Goal: Information Seeking & Learning: Learn about a topic

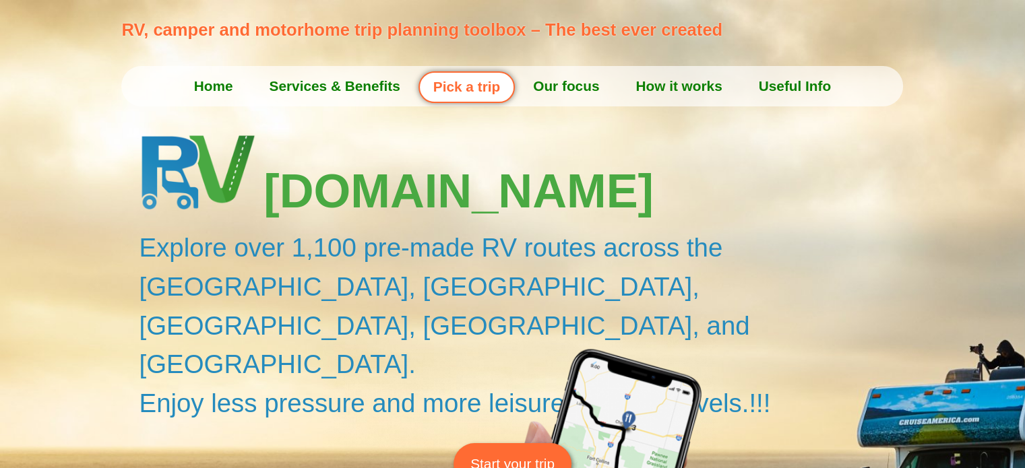
click at [213, 83] on link "Home" at bounding box center [213, 86] width 75 height 34
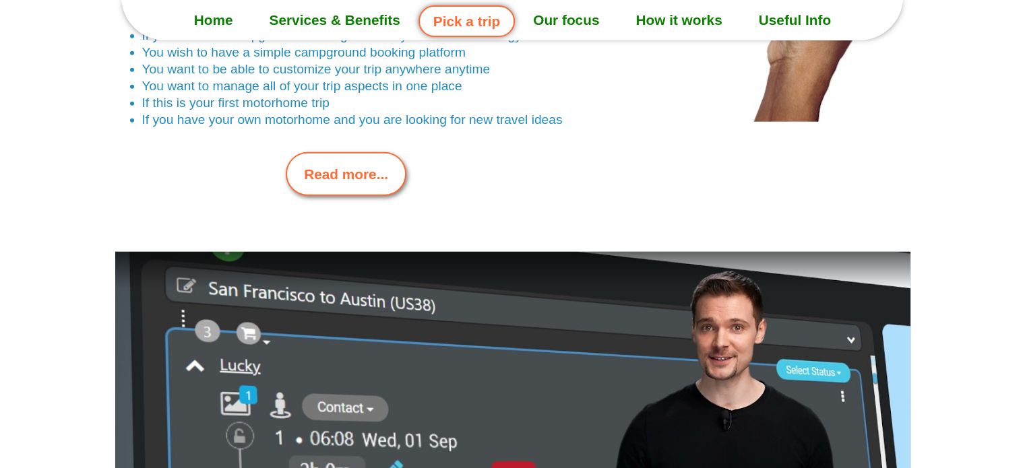
scroll to position [3301, 0]
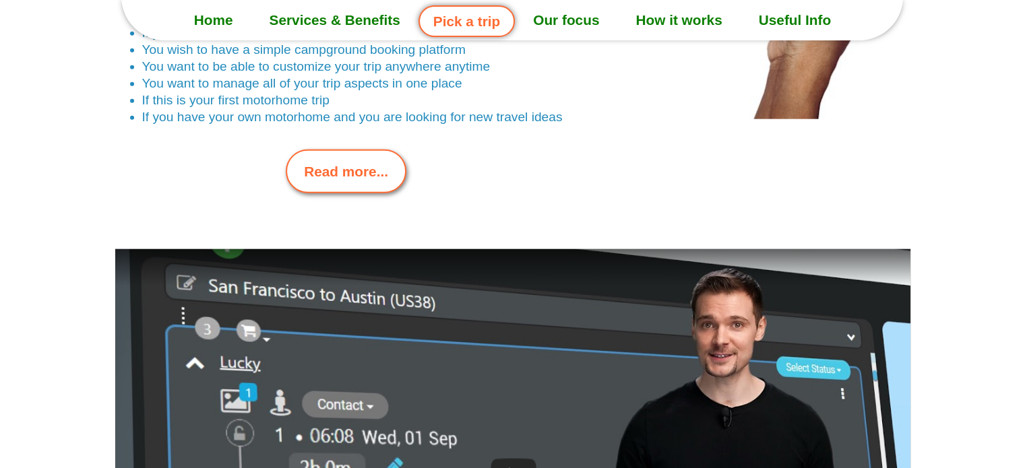
click at [360, 177] on span "Read more..." at bounding box center [346, 171] width 84 height 21
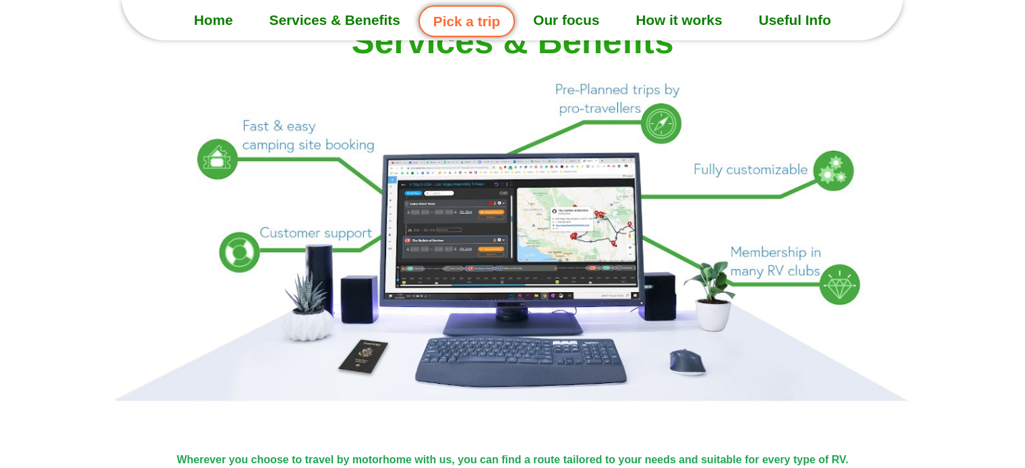
scroll to position [1256, 0]
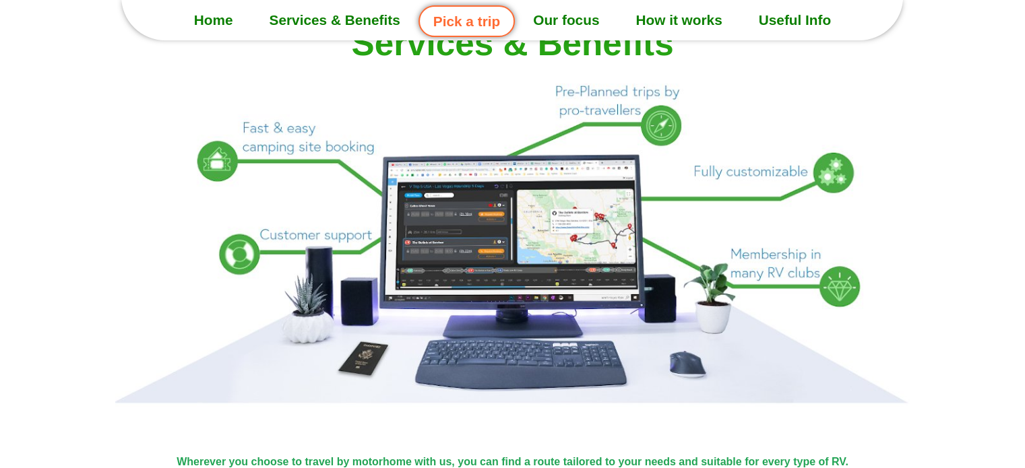
click at [690, 18] on link "How it works" at bounding box center [678, 20] width 123 height 34
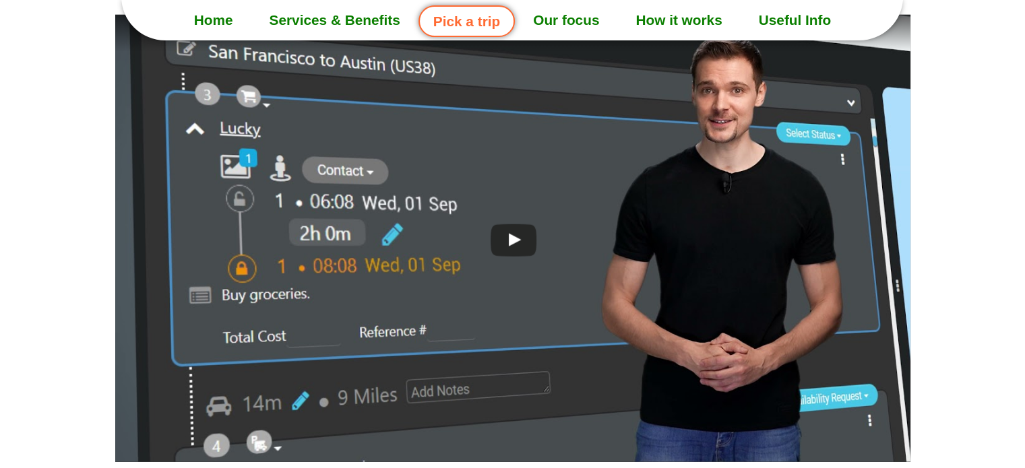
scroll to position [3546, 0]
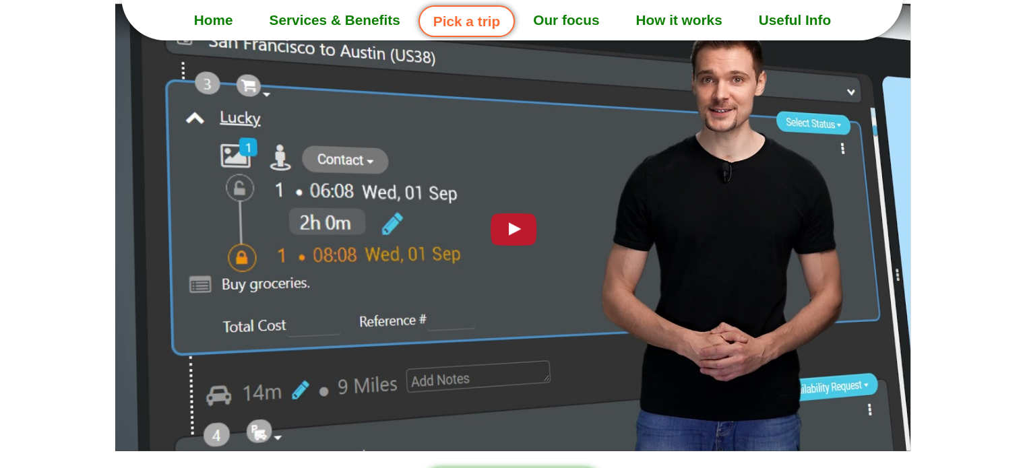
click at [512, 226] on div at bounding box center [512, 228] width 59 height 42
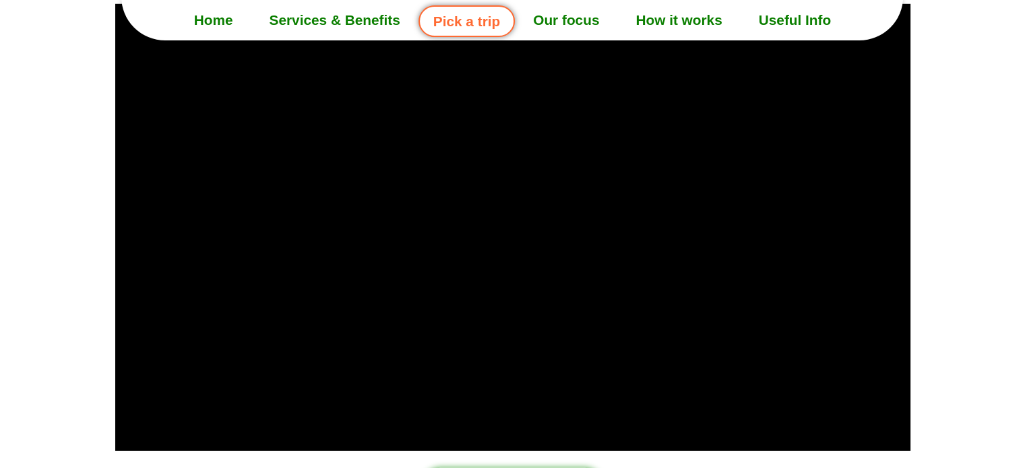
click at [580, 22] on link "Our focus" at bounding box center [566, 20] width 102 height 34
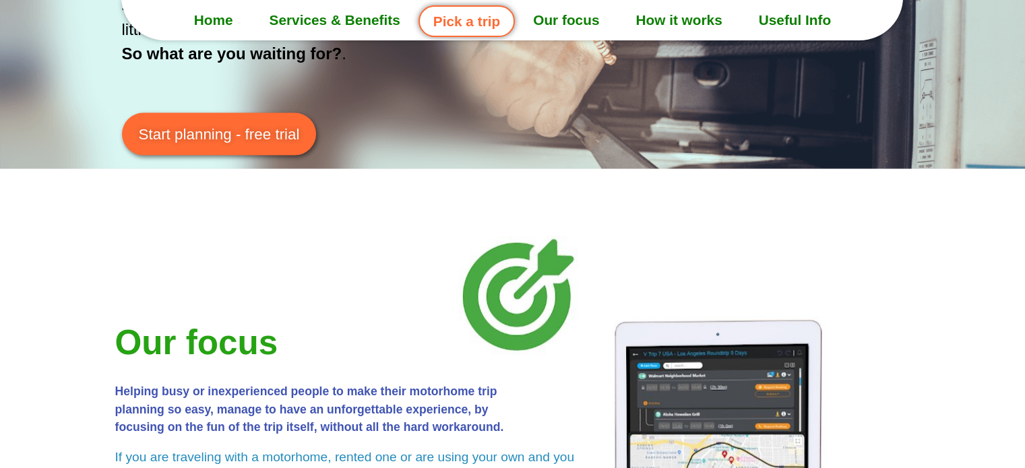
scroll to position [2693, 0]
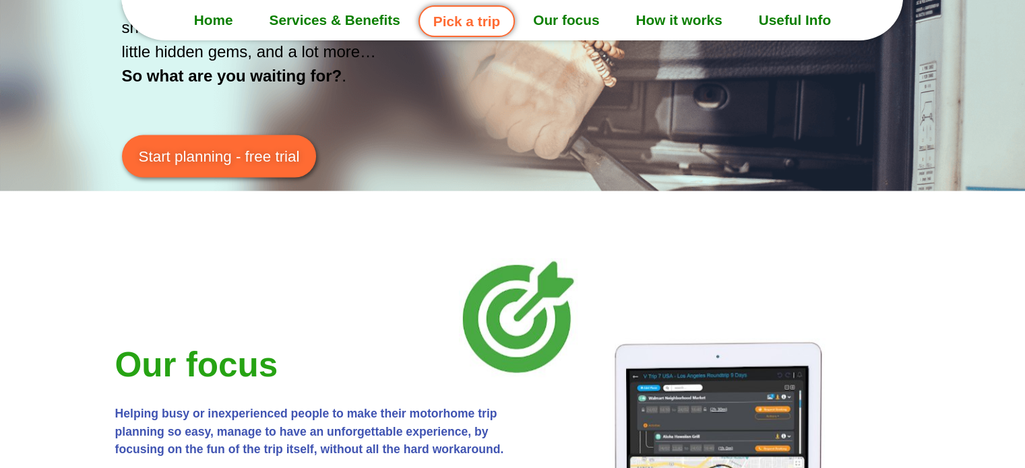
click at [356, 23] on link "Services & Benefits" at bounding box center [334, 20] width 167 height 34
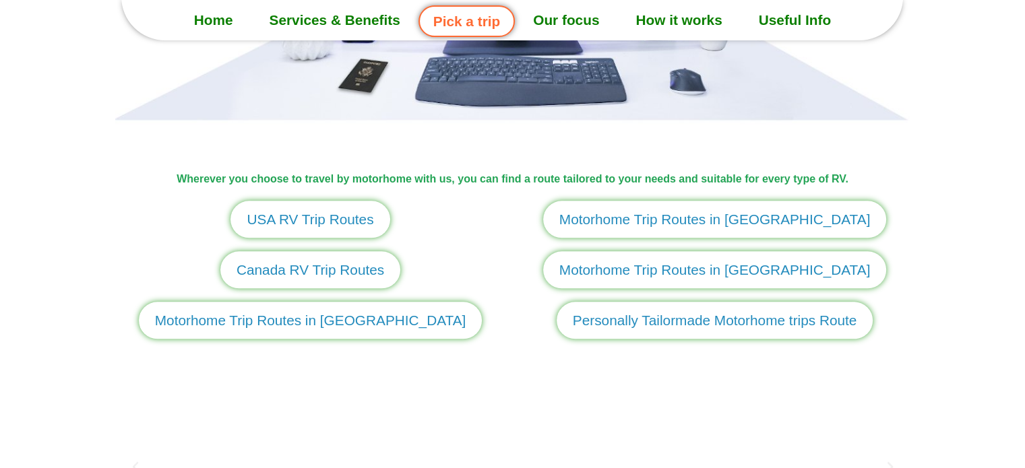
scroll to position [1541, 0]
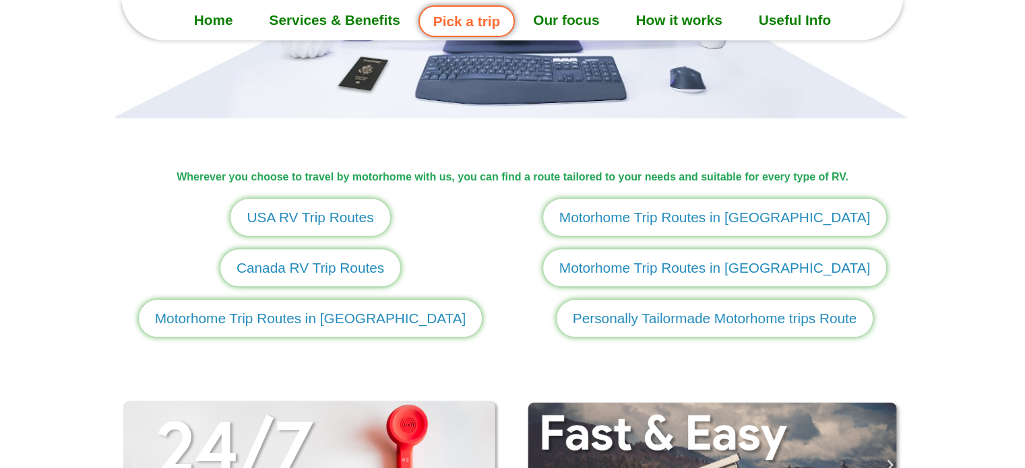
click at [302, 323] on span "Motorhome Trip Routes in Europe" at bounding box center [310, 318] width 311 height 21
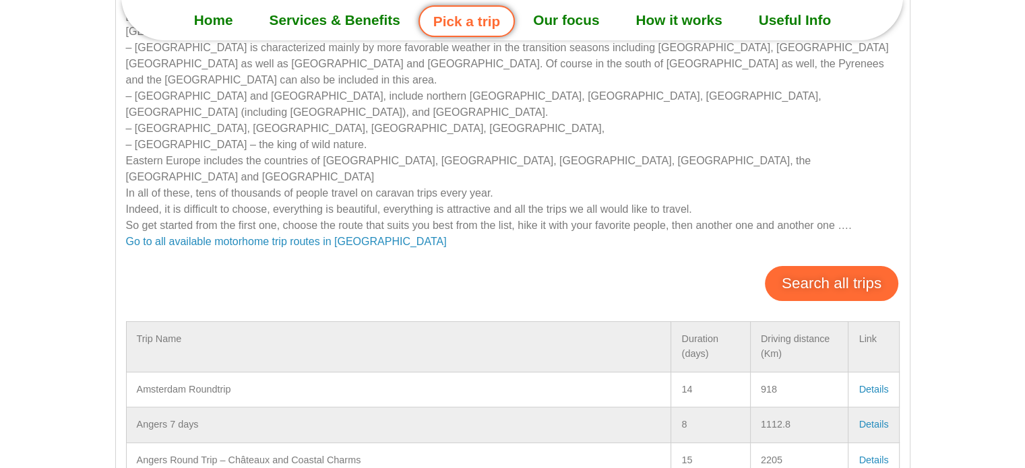
scroll to position [404, 0]
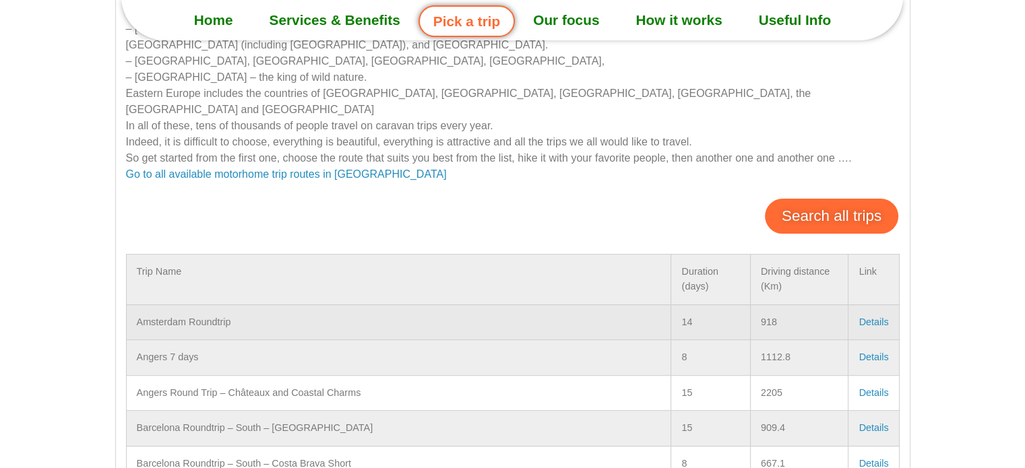
click at [870, 317] on link "Details" at bounding box center [873, 322] width 30 height 11
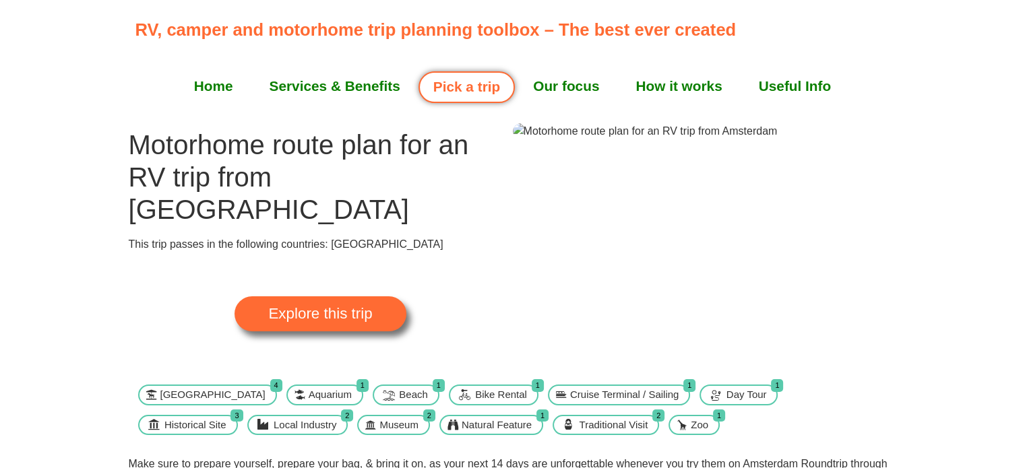
click at [570, 86] on link "Our focus" at bounding box center [566, 86] width 102 height 34
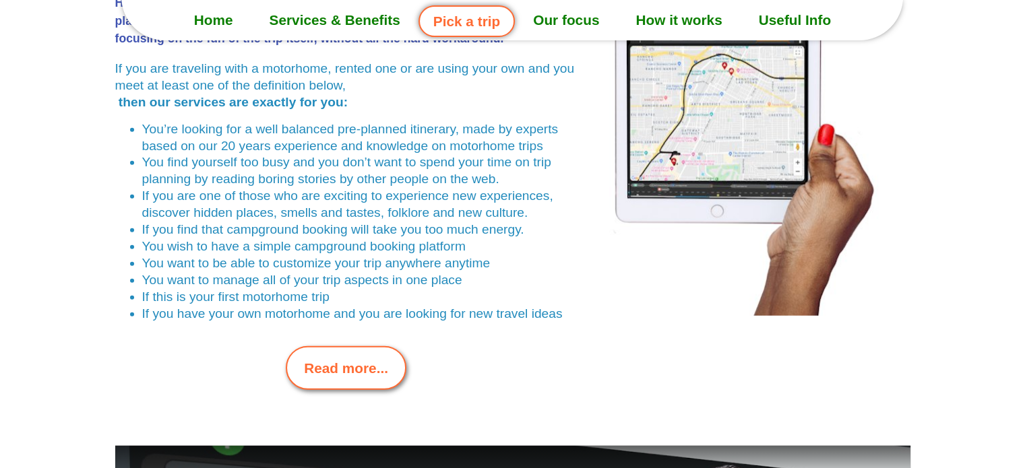
click at [688, 26] on link "How it works" at bounding box center [678, 20] width 123 height 34
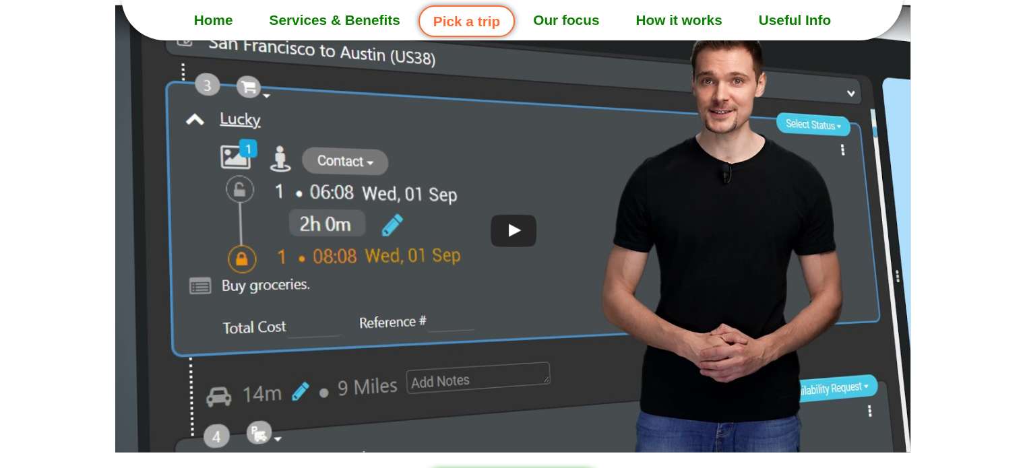
scroll to position [3546, 0]
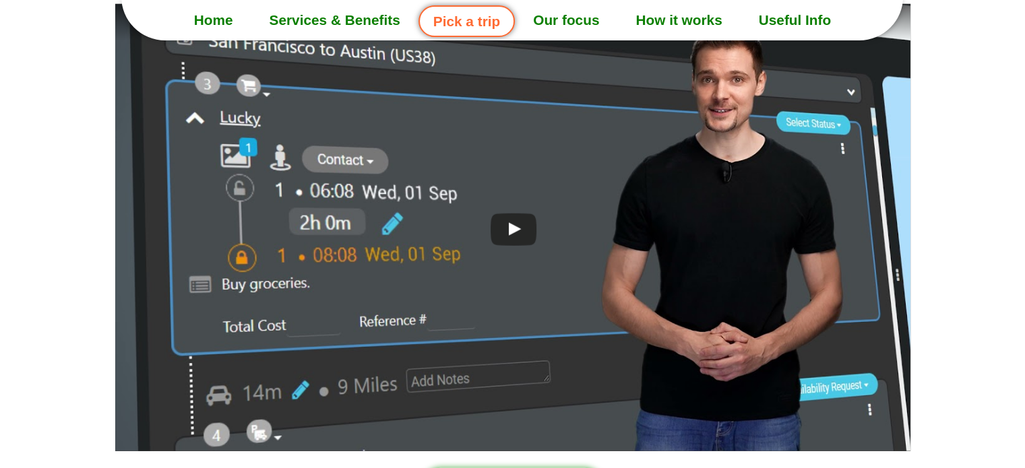
click at [688, 22] on link "How it works" at bounding box center [678, 20] width 123 height 34
click at [789, 24] on link "Useful Info" at bounding box center [794, 20] width 108 height 34
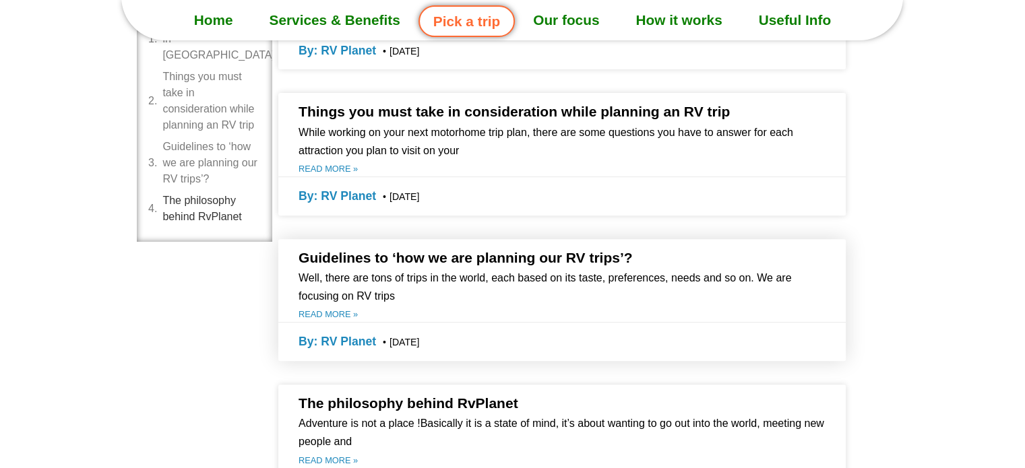
scroll to position [539, 0]
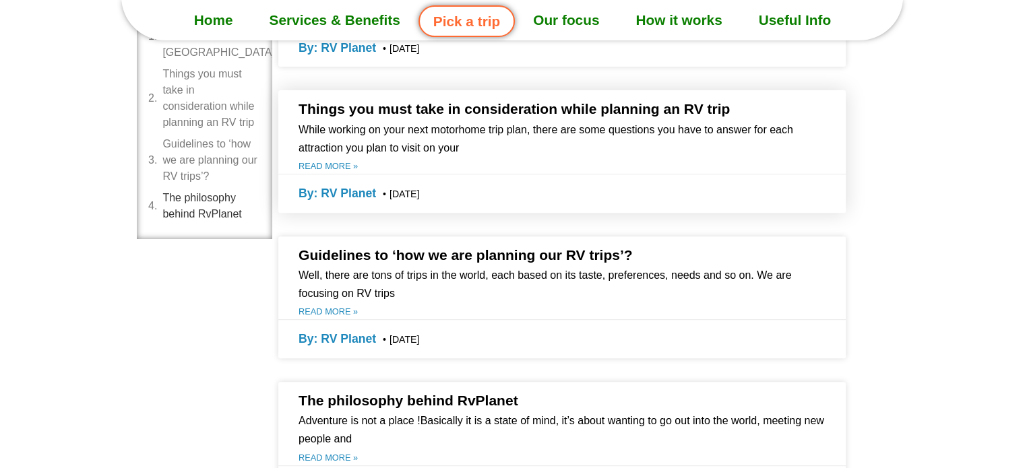
click at [339, 166] on link "Read More »" at bounding box center [327, 166] width 59 height 13
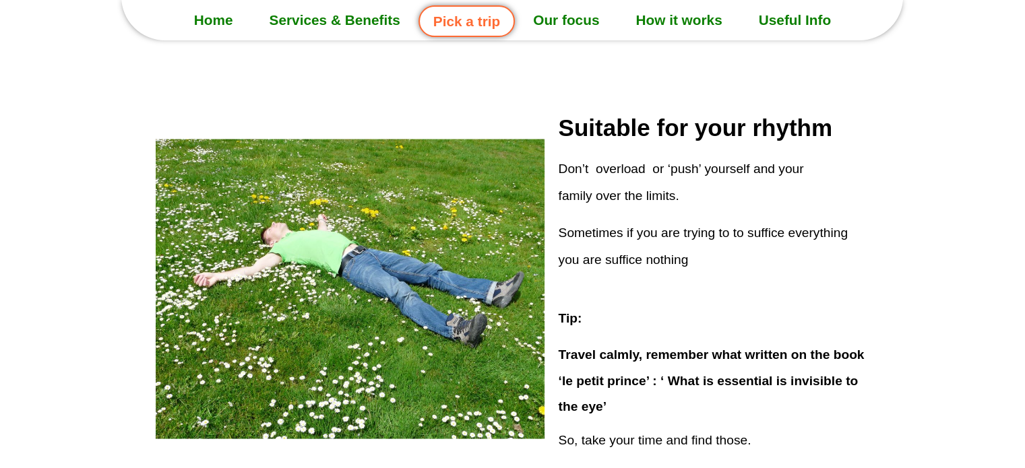
scroll to position [2829, 0]
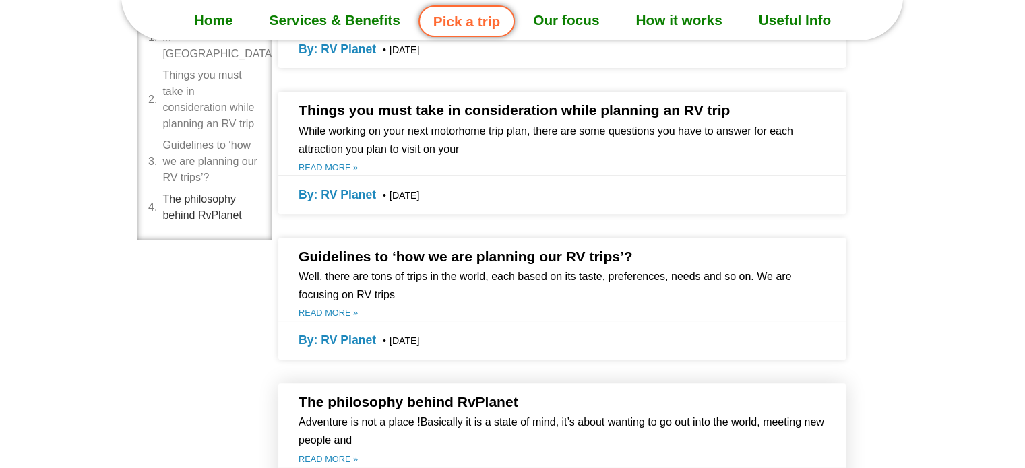
scroll to position [539, 0]
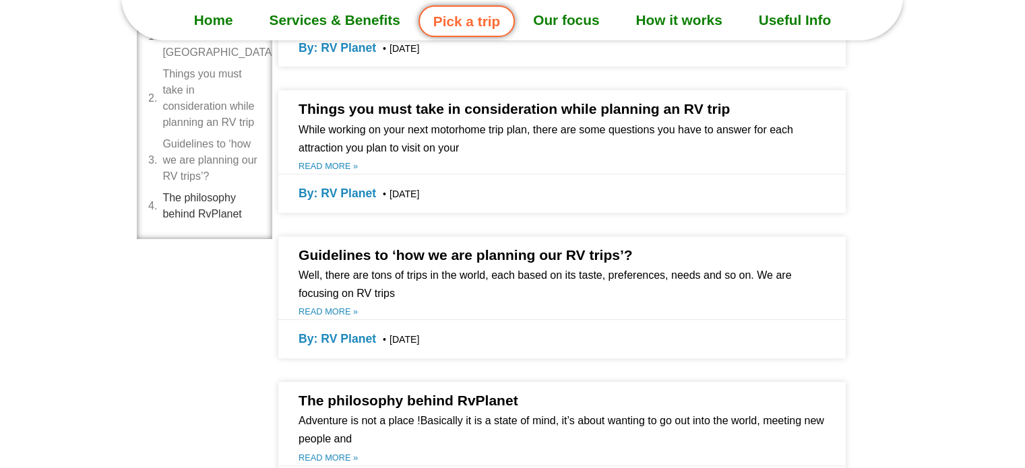
click at [951, 355] on section "Table of Contents Campground booking in Canada Things you must take in consider…" at bounding box center [512, 227] width 1025 height 646
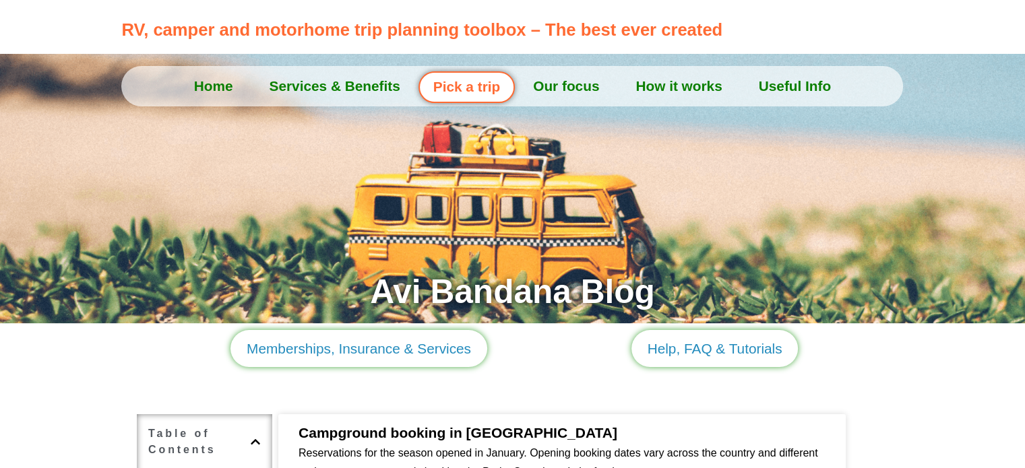
scroll to position [0, 0]
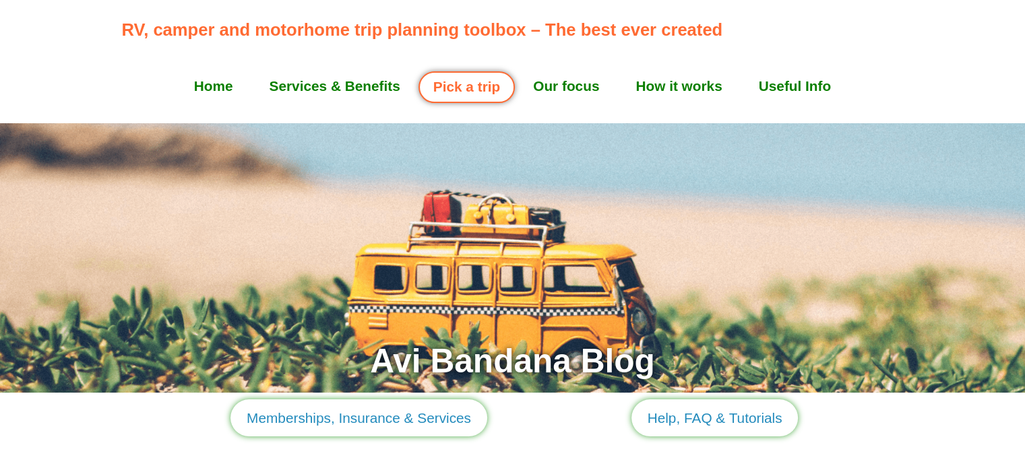
click at [354, 86] on link "Services & Benefits" at bounding box center [334, 86] width 167 height 34
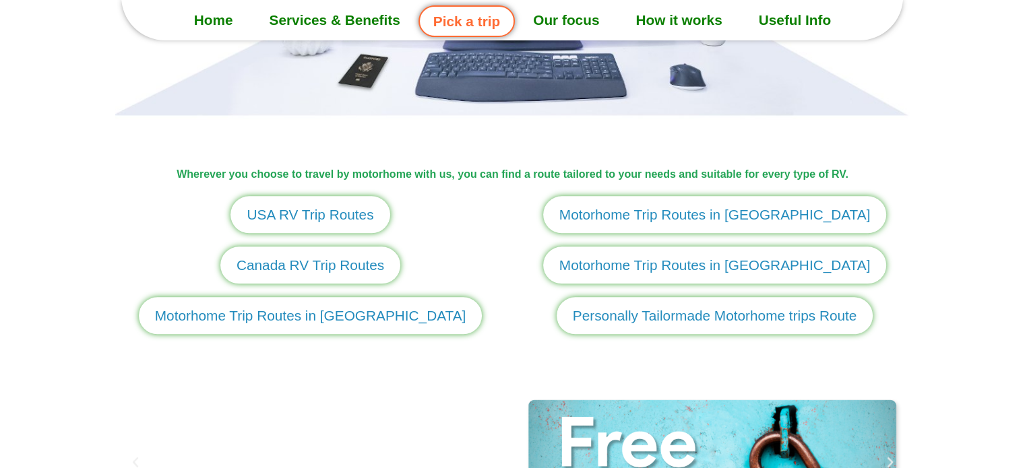
scroll to position [1608, 0]
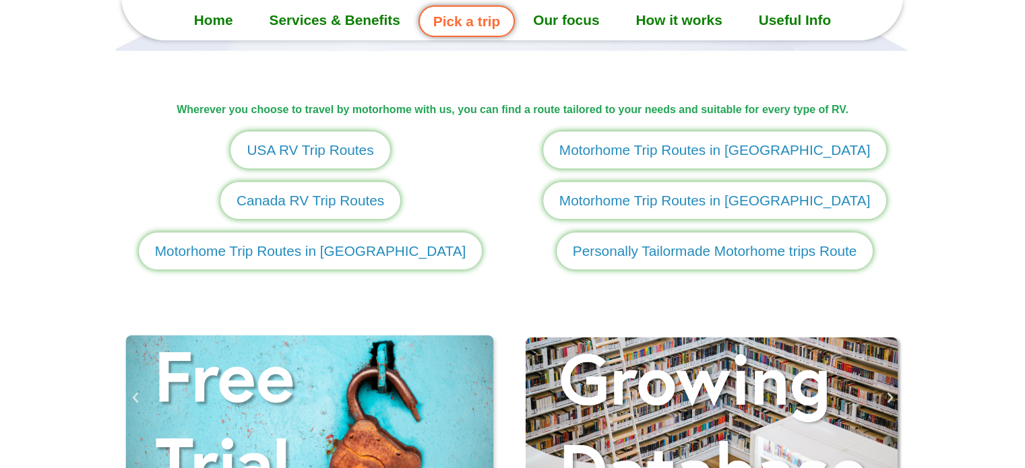
click at [343, 255] on span "Motorhome Trip Routes in [GEOGRAPHIC_DATA]" at bounding box center [310, 250] width 311 height 21
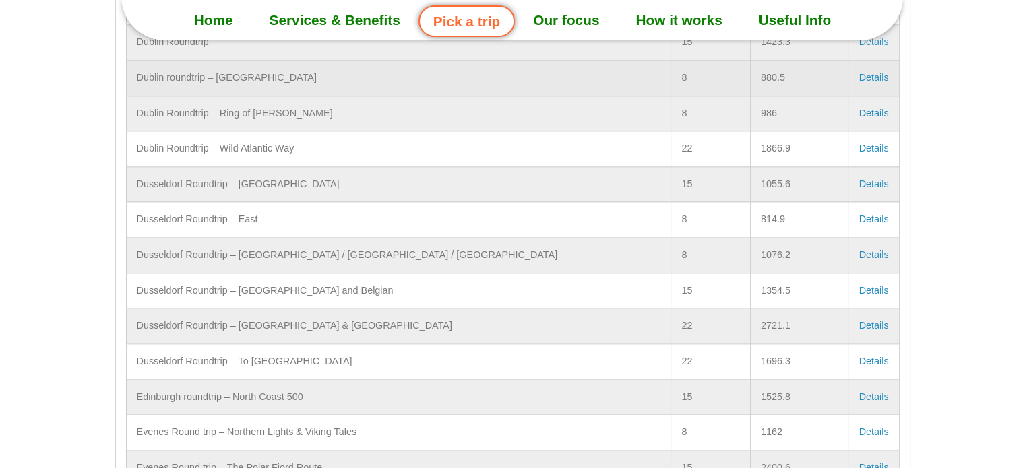
scroll to position [1666, 0]
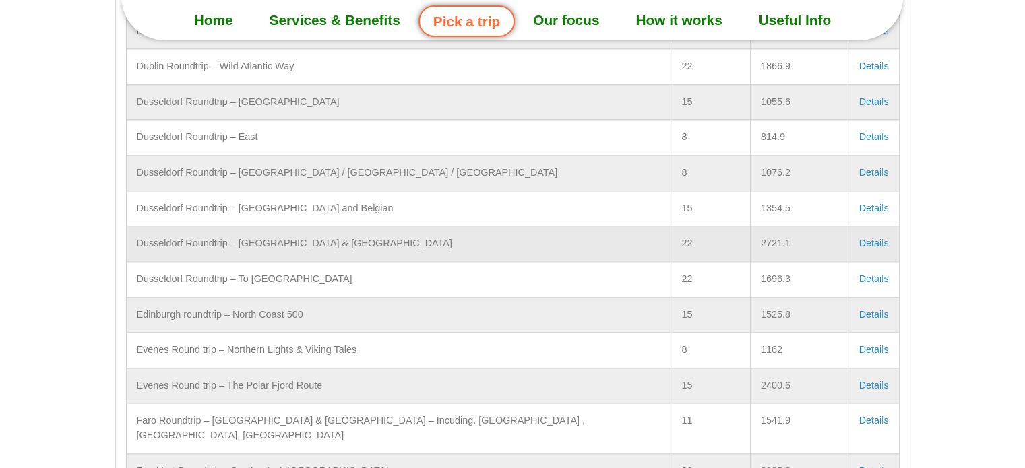
click at [868, 238] on link "Details" at bounding box center [873, 243] width 30 height 11
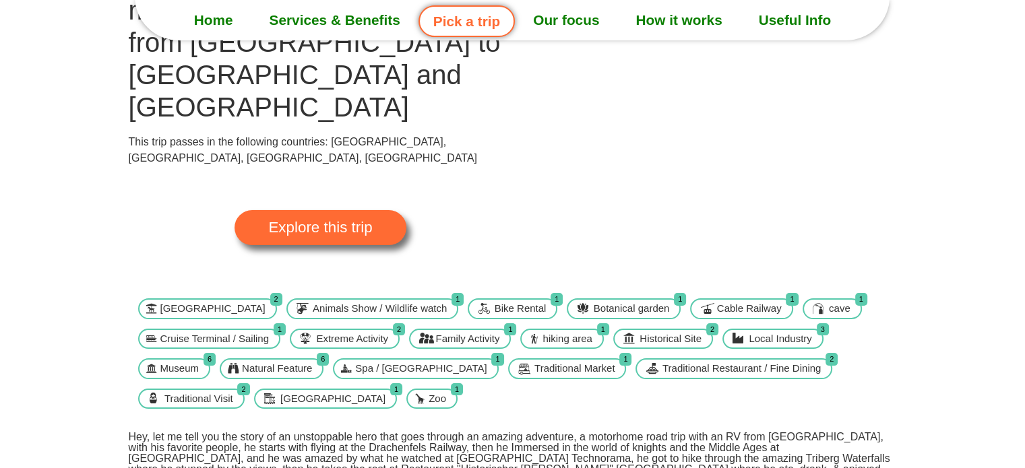
scroll to position [67, 0]
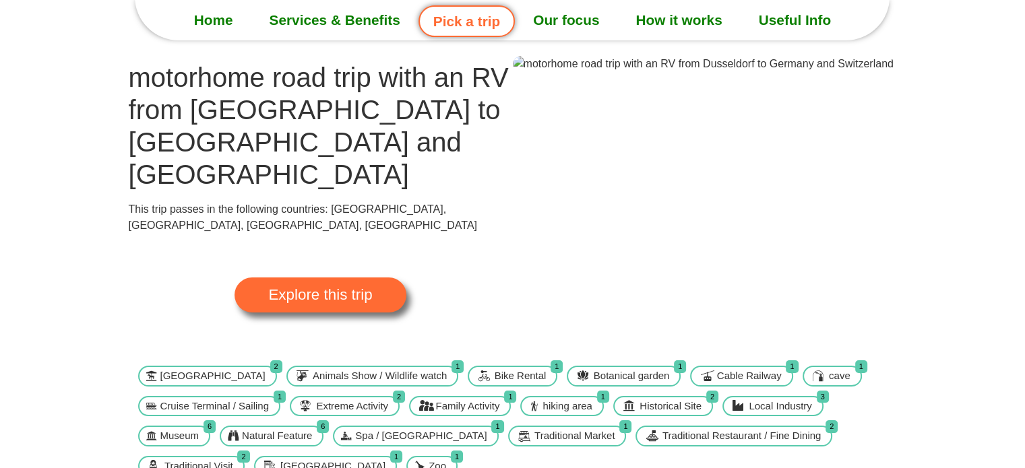
click at [313, 288] on span "Explore this trip" at bounding box center [320, 295] width 104 height 15
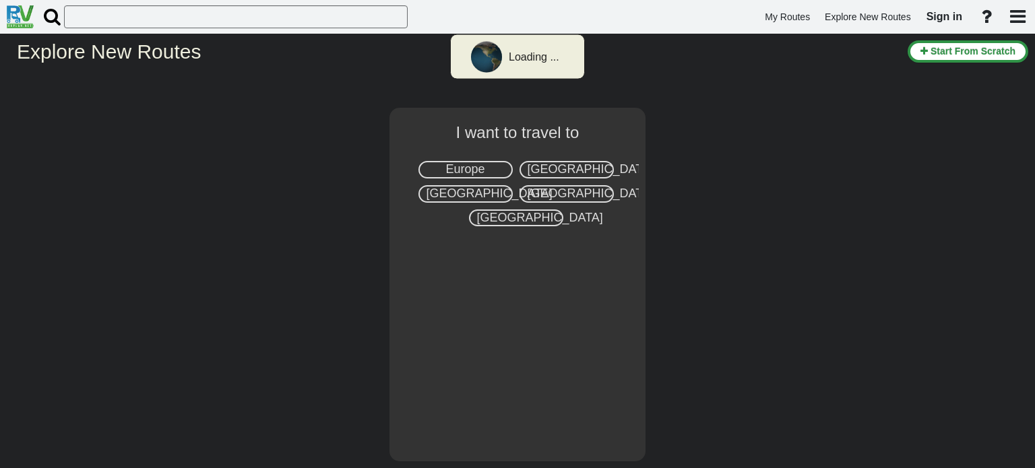
select select "number:1"
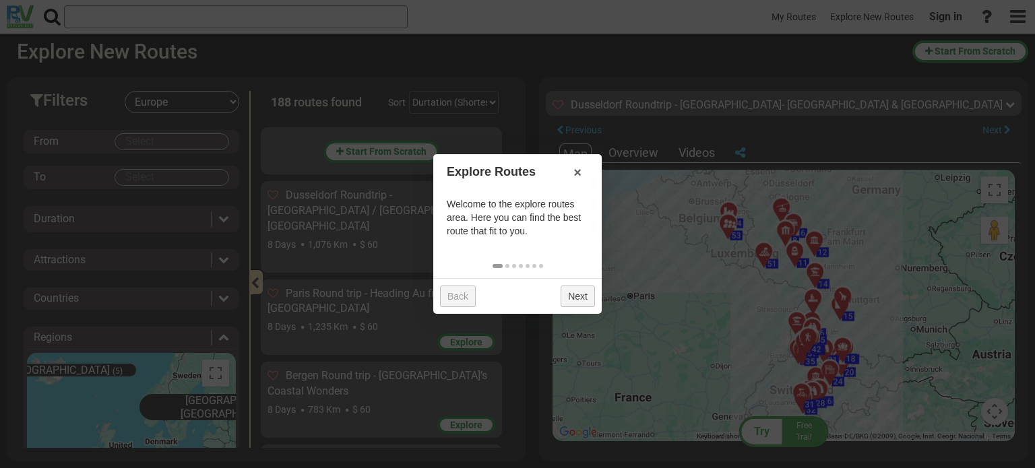
scroll to position [12834, 0]
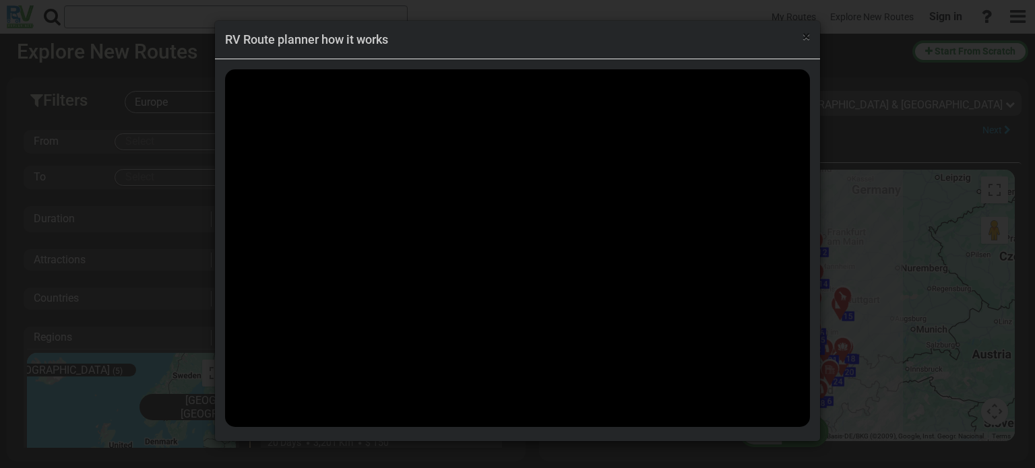
click at [806, 34] on span "×" at bounding box center [805, 36] width 7 height 16
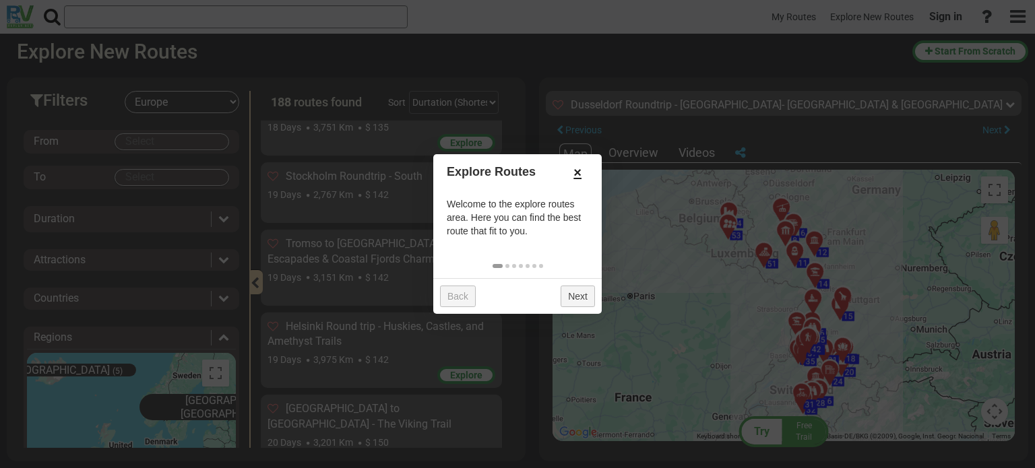
click at [577, 174] on link "×" at bounding box center [577, 172] width 22 height 23
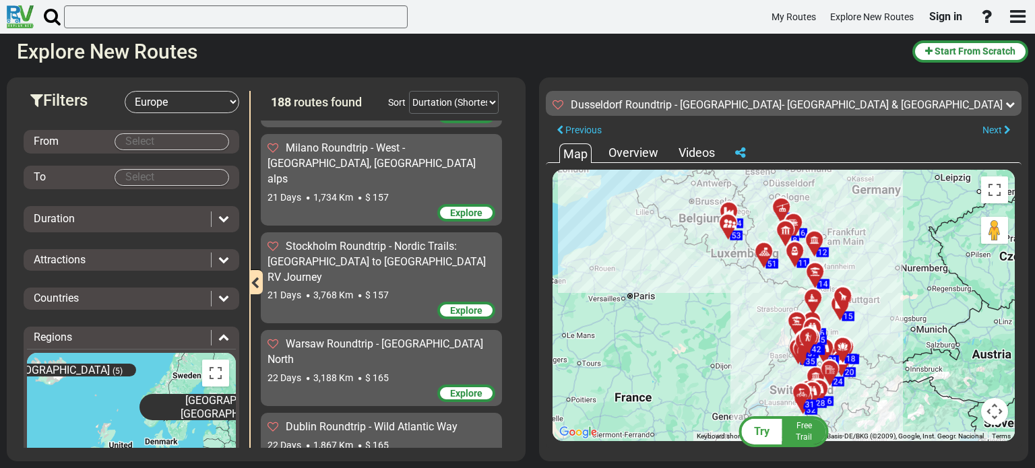
scroll to position [13372, 0]
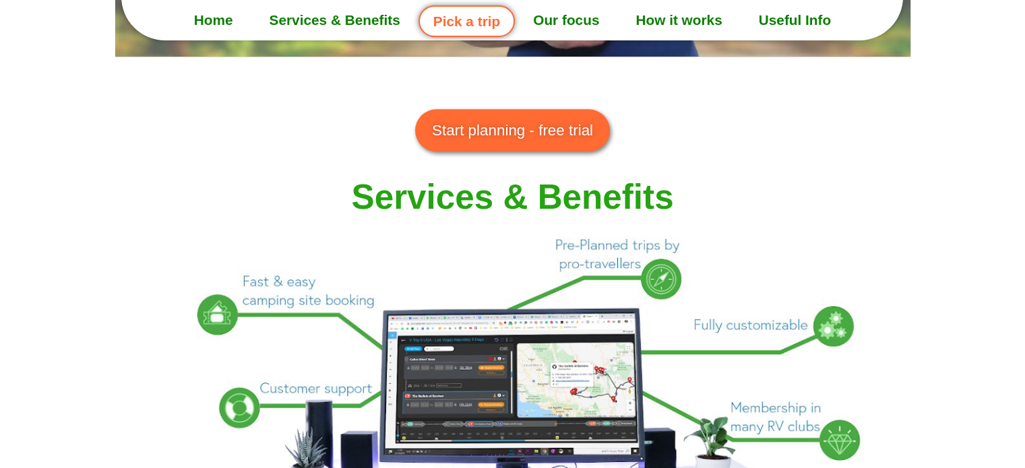
scroll to position [1078, 0]
